Goal: Find specific page/section: Find specific page/section

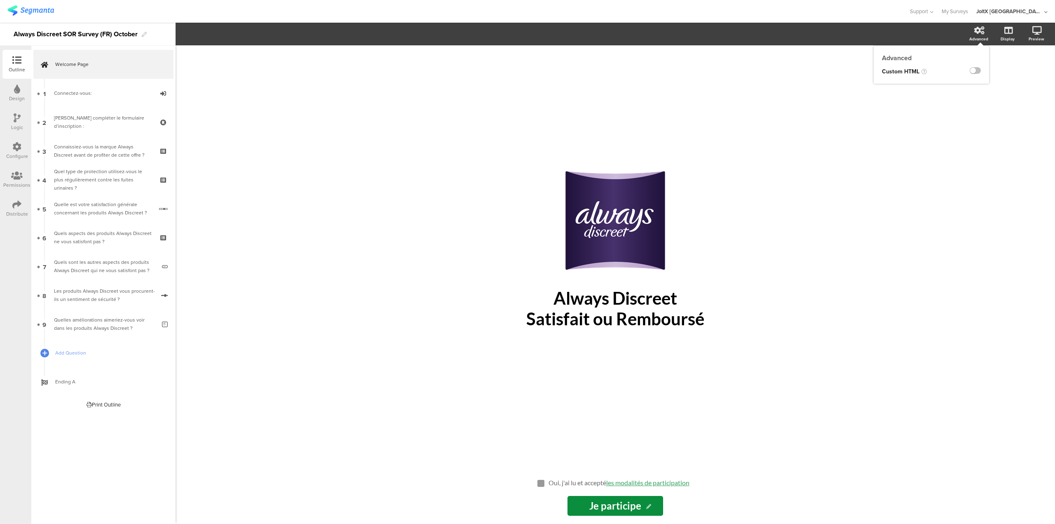
click at [981, 28] on icon at bounding box center [979, 30] width 10 height 8
click at [61, 36] on div "Always Discreet SOR Survey (FR) October" at bounding box center [76, 34] width 124 height 13
click at [39, 16] on link at bounding box center [30, 11] width 47 height 13
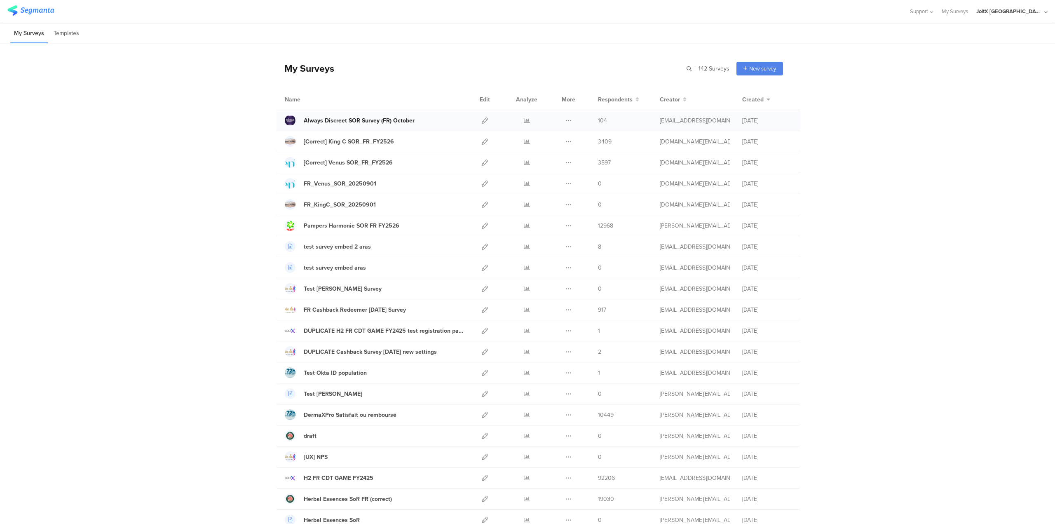
click at [344, 122] on div "Always Discreet SOR Survey (FR) October" at bounding box center [359, 120] width 111 height 9
